Goal: Task Accomplishment & Management: Use online tool/utility

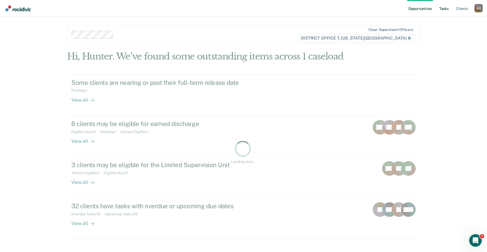
click at [448, 9] on link "Tasks" at bounding box center [445, 8] width 12 height 17
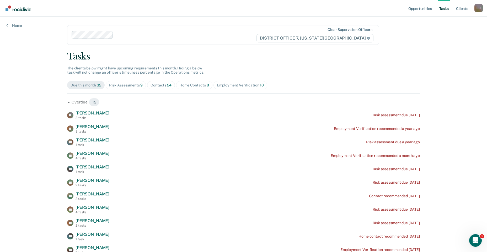
click at [163, 84] on div "Contacts 24" at bounding box center [161, 85] width 21 height 4
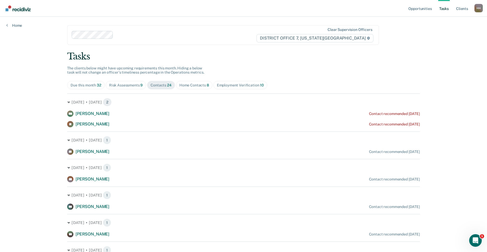
click at [18, 8] on img "Go to Recidiviz Home" at bounding box center [18, 9] width 25 height 6
